Goal: Task Accomplishment & Management: Complete application form

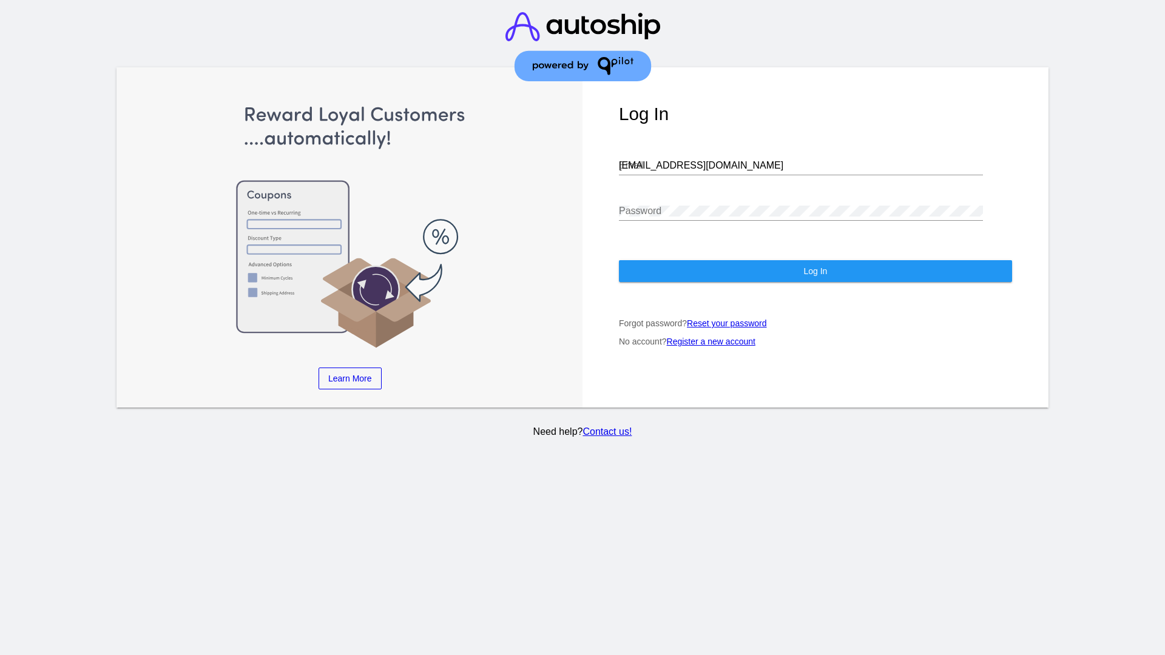
type input "[EMAIL_ADDRESS][DOMAIN_NAME]"
click at [815, 271] on span "Log In" at bounding box center [815, 271] width 24 height 10
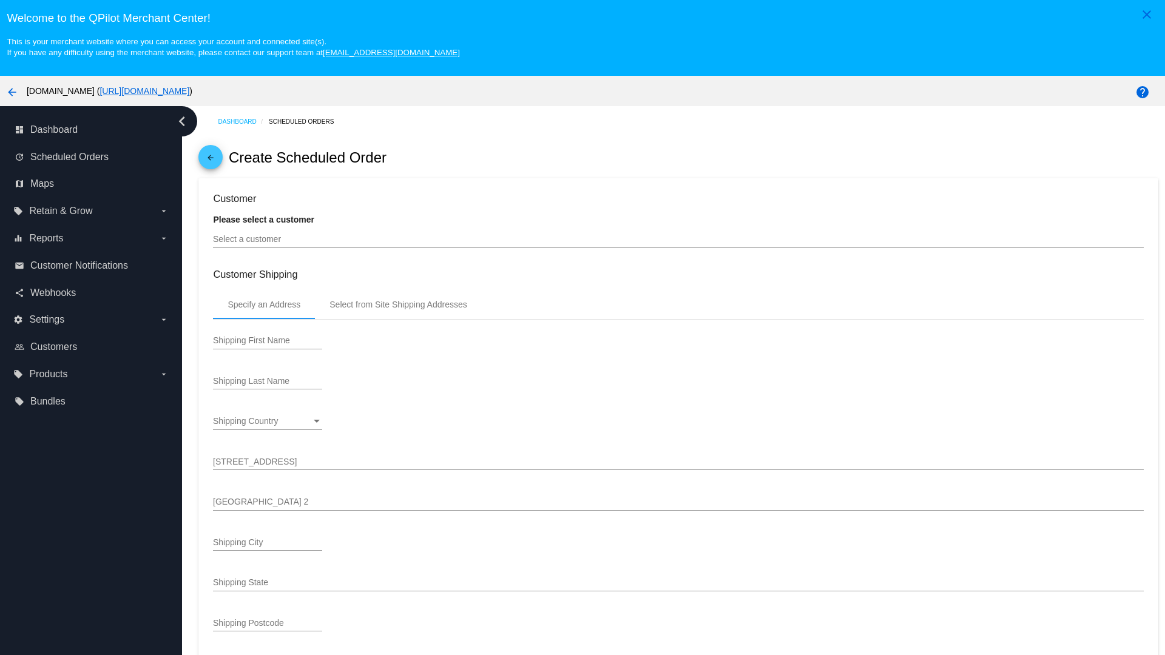
click at [678, 239] on input "Select a customer" at bounding box center [678, 240] width 930 height 10
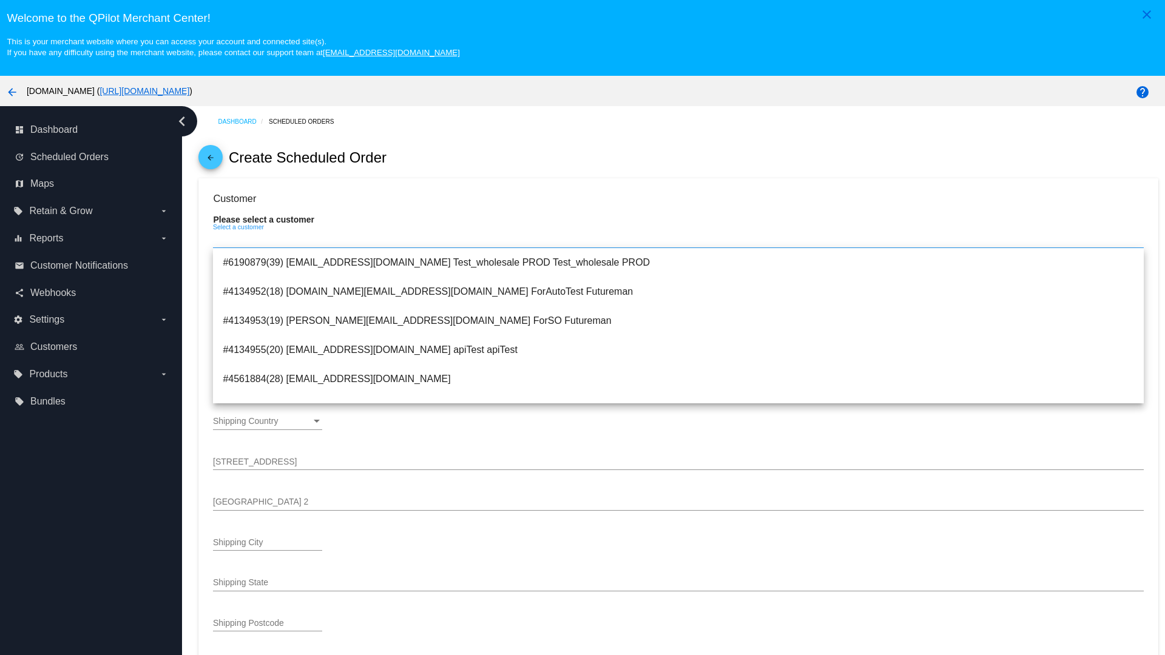
type input "ForSO"
type input "Futureman"
type input "1 Main St 1"
type input "San Jose"
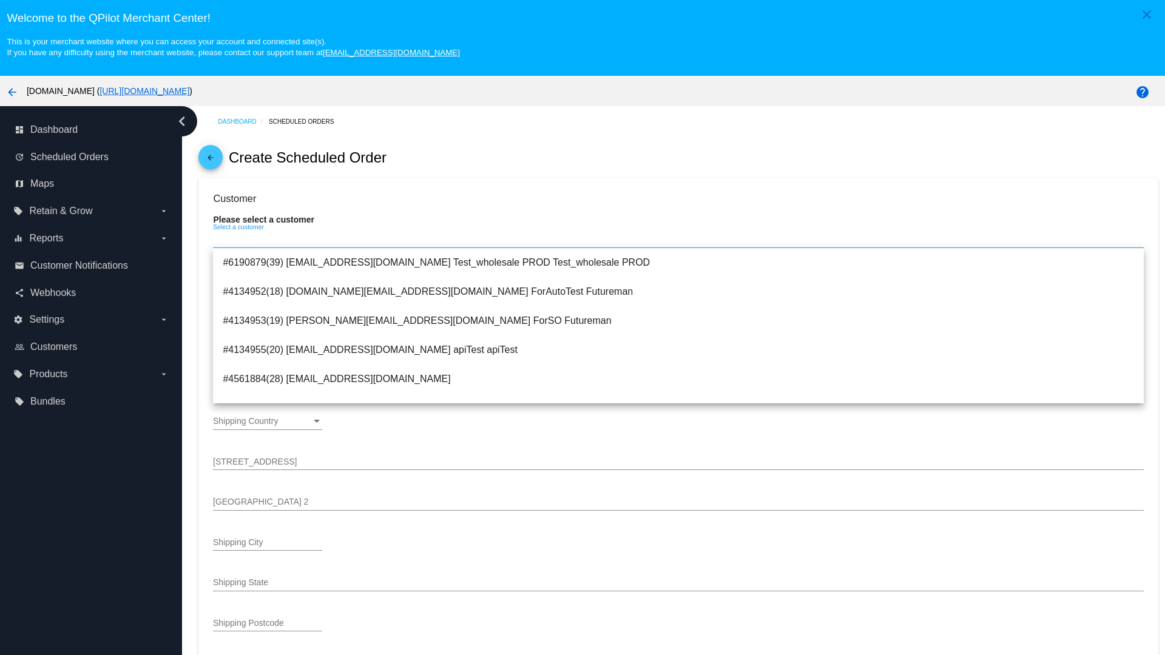
type input "95131"
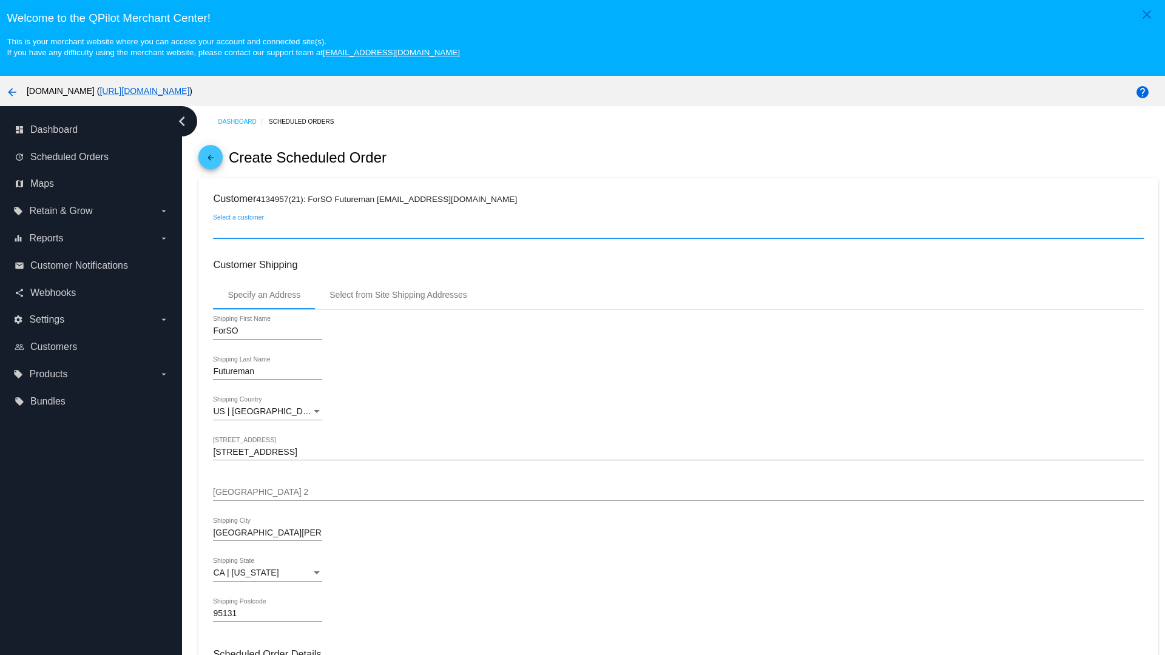
scroll to position [430, 0]
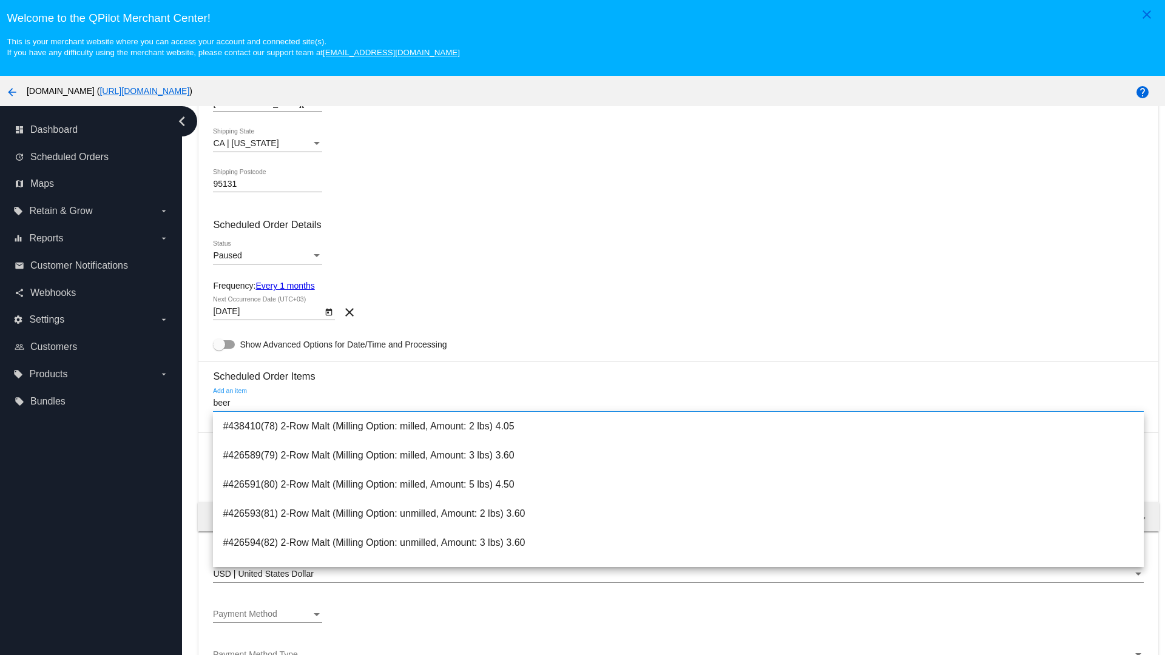
type input "beer"
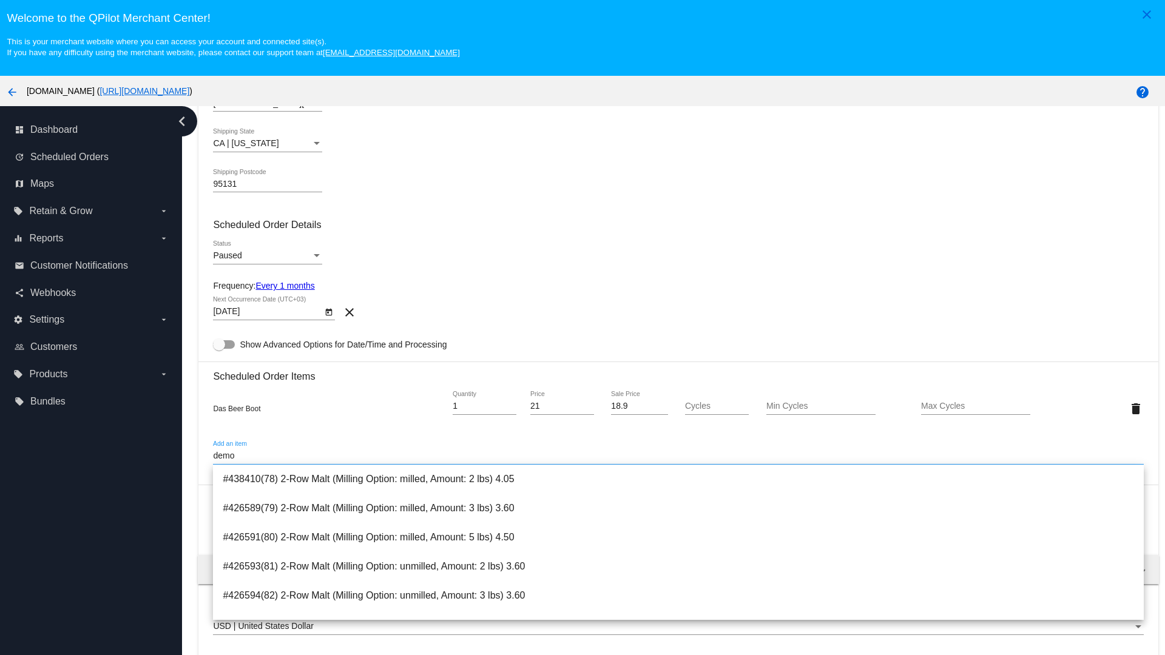
type input "demo"
